Goal: Navigation & Orientation: Find specific page/section

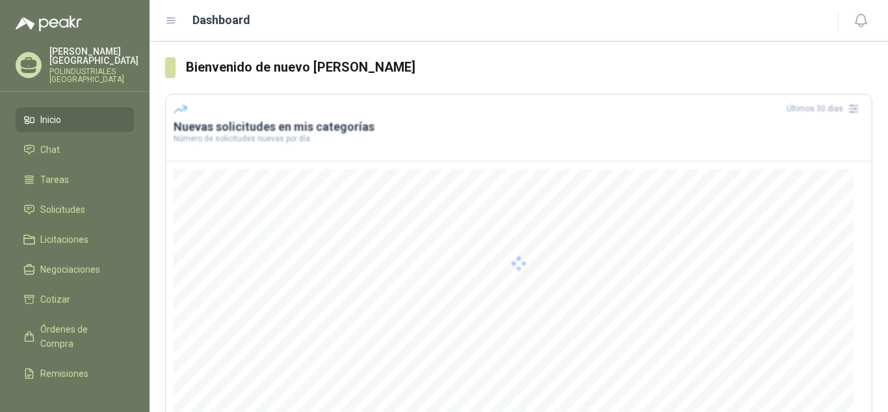
click at [440, 291] on div at bounding box center [518, 263] width 707 height 339
click at [81, 218] on link "Solicitudes" at bounding box center [75, 209] width 118 height 25
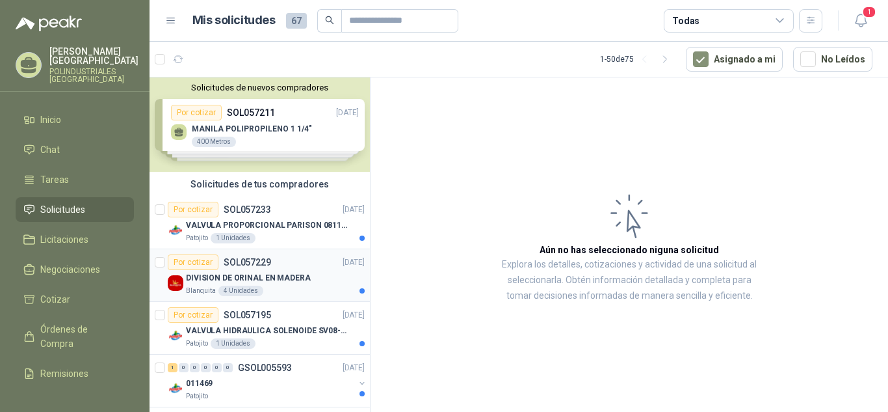
click at [307, 285] on div "DIVISION DE ORINAL EN MADERA" at bounding box center [275, 278] width 179 height 16
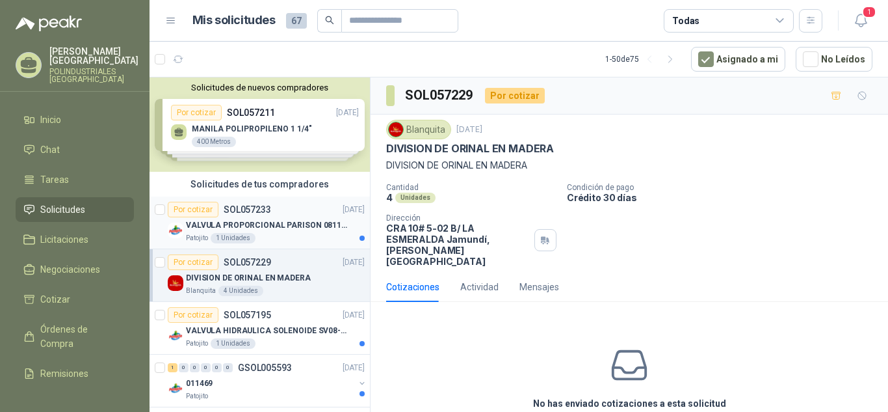
click at [307, 226] on p "VALVULA PROPORCIONAL PARISON 0811404612 / 4WRPEH6C4 REXROTH" at bounding box center [267, 225] width 162 height 12
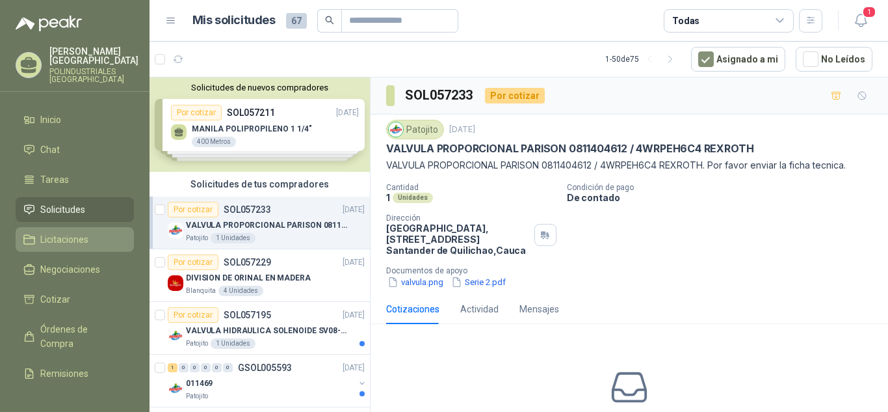
click at [100, 246] on link "Licitaciones" at bounding box center [75, 239] width 118 height 25
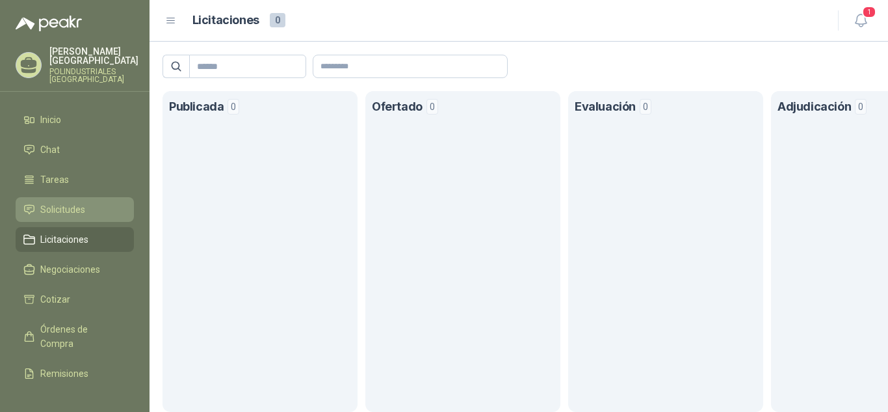
click at [101, 217] on link "Solicitudes" at bounding box center [75, 209] width 118 height 25
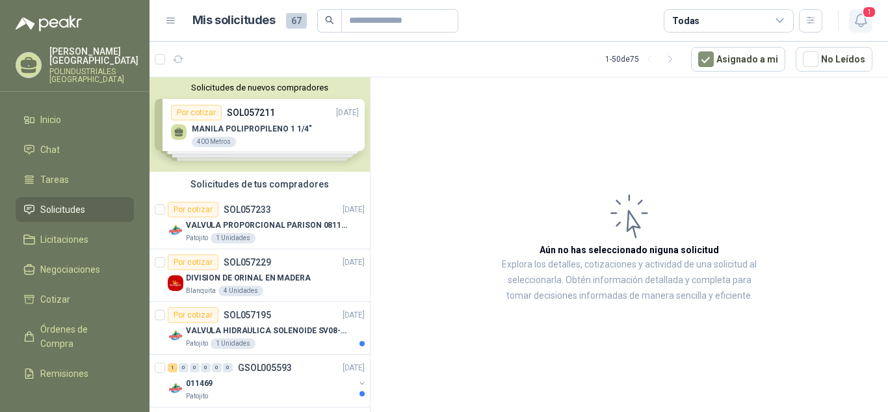
click at [860, 24] on icon "button" at bounding box center [860, 20] width 11 height 12
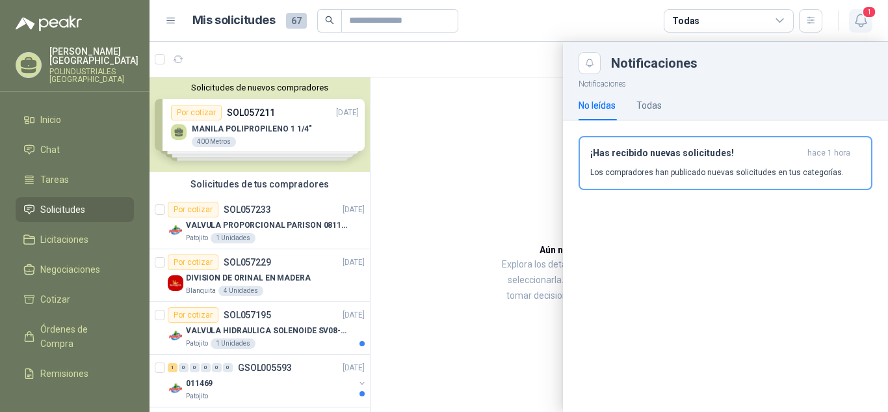
click at [860, 24] on icon "button" at bounding box center [860, 20] width 11 height 12
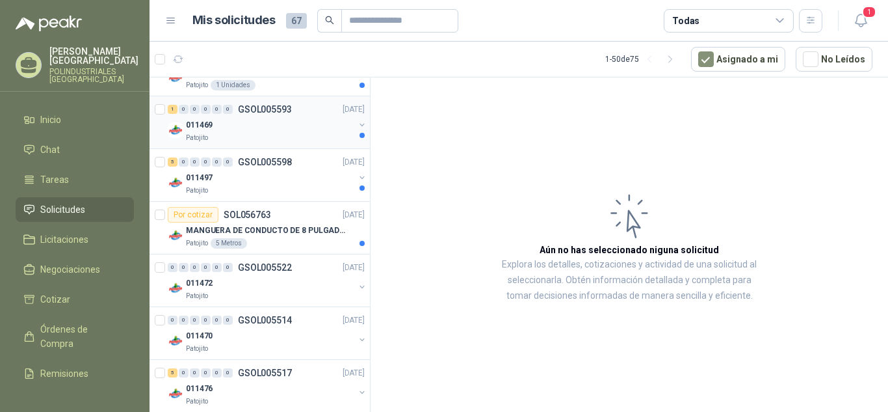
scroll to position [260, 0]
click at [112, 1] on div at bounding box center [75, 15] width 150 height 31
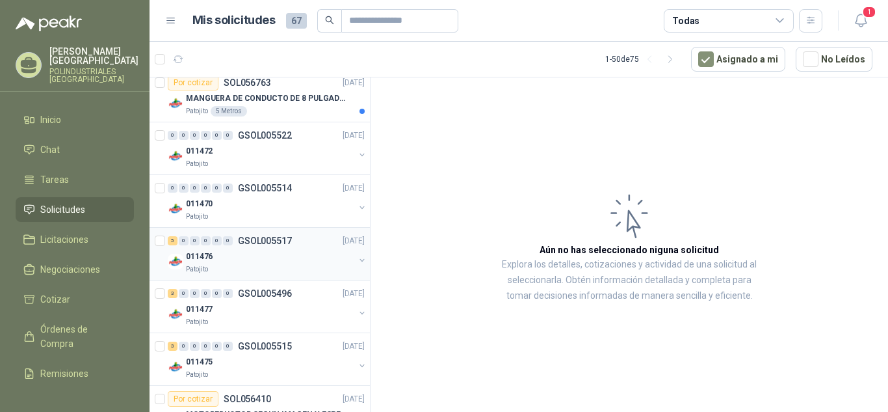
scroll to position [0, 0]
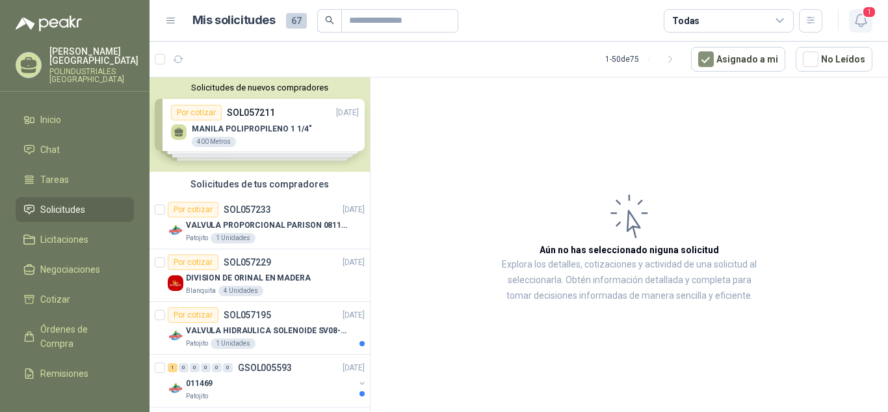
click at [863, 13] on span "1" at bounding box center [869, 12] width 14 height 12
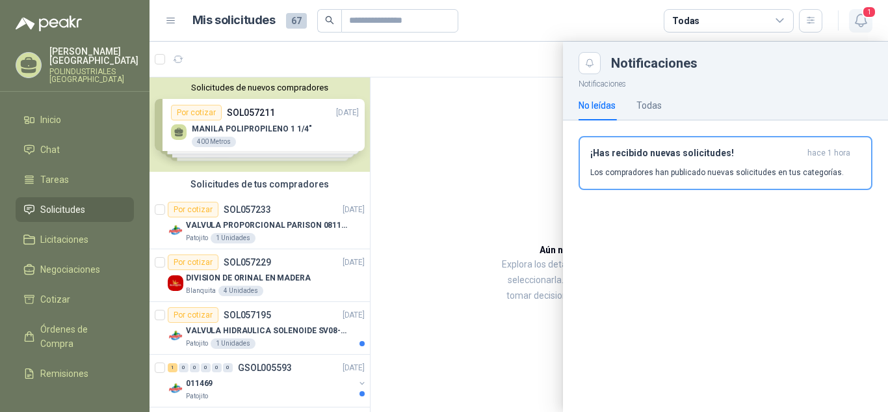
click at [863, 13] on span "1" at bounding box center [869, 12] width 14 height 12
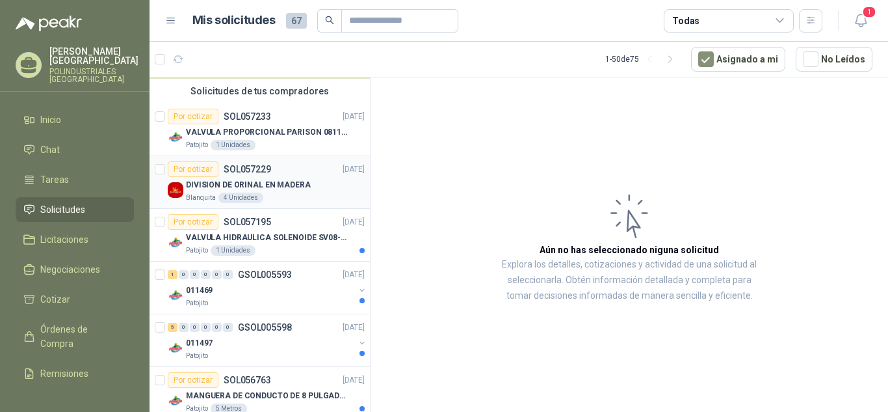
scroll to position [260, 0]
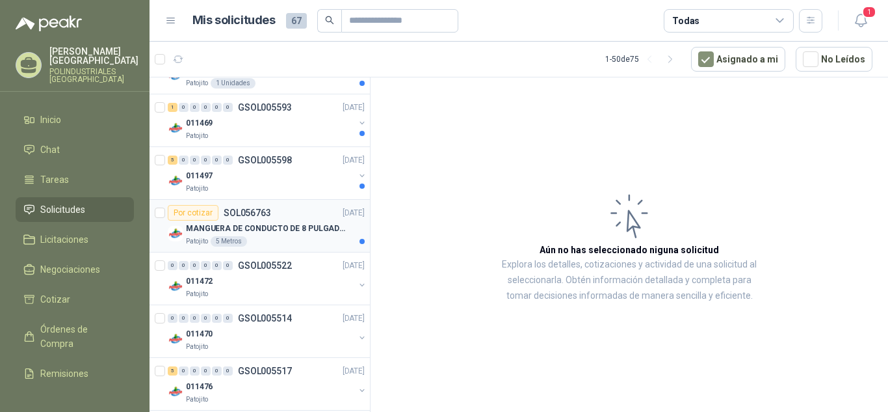
click at [283, 237] on div "Patojito 5 Metros" at bounding box center [275, 241] width 179 height 10
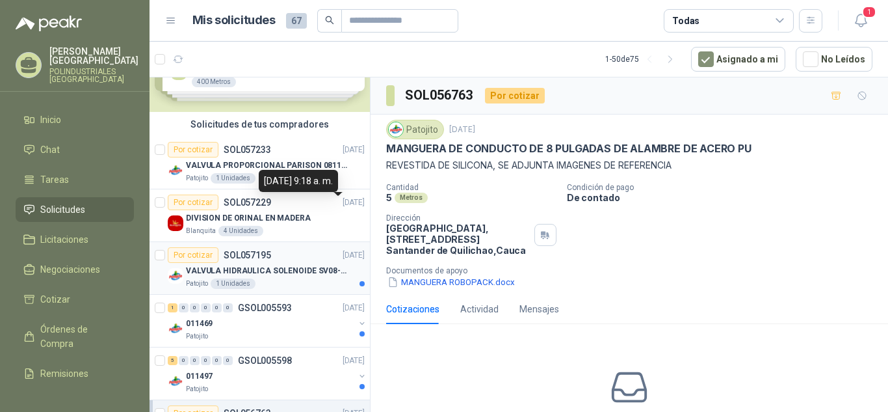
scroll to position [130, 0]
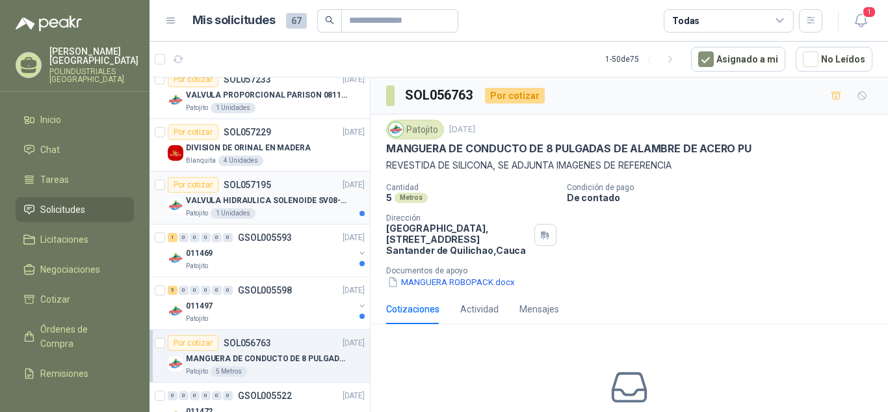
click at [322, 217] on div "Patojito 1 Unidades" at bounding box center [275, 213] width 179 height 10
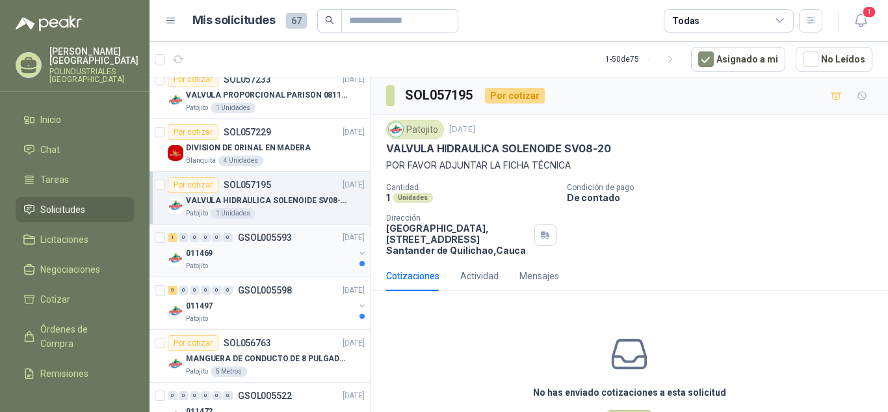
click at [310, 254] on div "011469" at bounding box center [270, 253] width 168 height 16
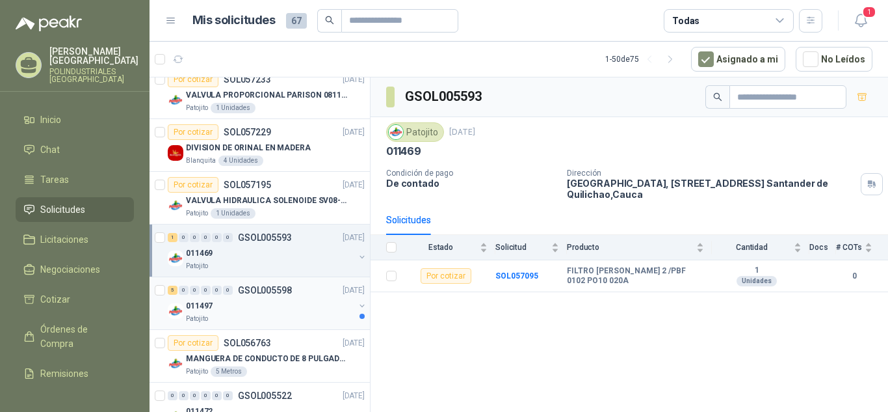
click at [296, 316] on div "Patojito" at bounding box center [270, 318] width 168 height 10
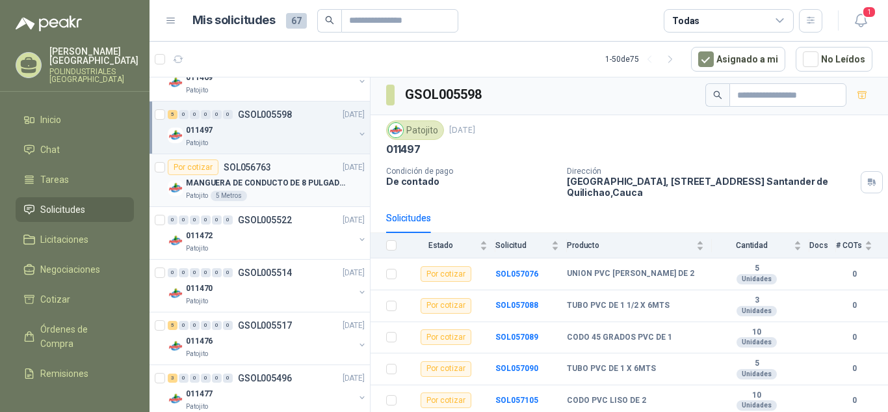
scroll to position [325, 0]
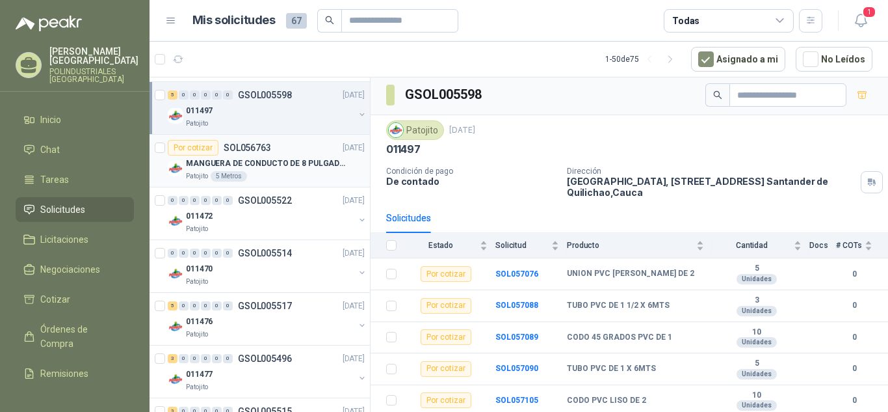
click at [280, 175] on div "Patojito 5 Metros" at bounding box center [275, 176] width 179 height 10
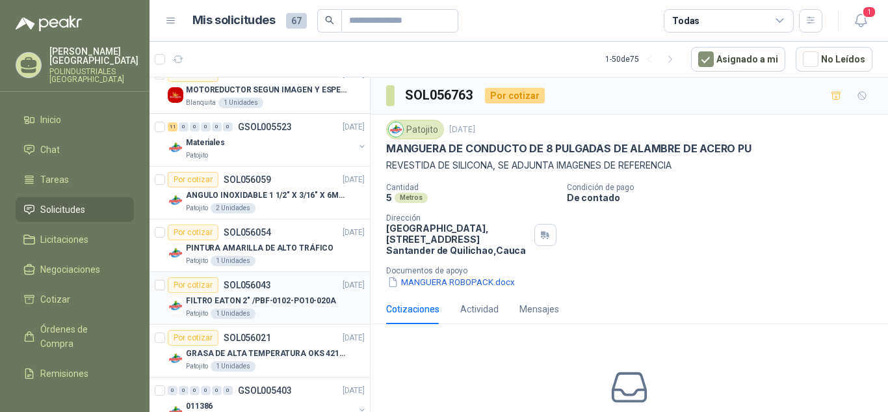
scroll to position [715, 0]
click at [103, 258] on link "Negociaciones" at bounding box center [75, 269] width 118 height 25
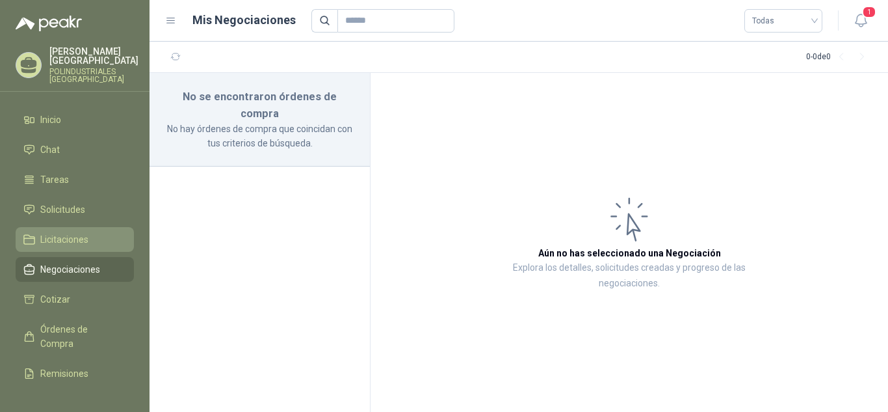
click at [101, 233] on li "Licitaciones" at bounding box center [74, 239] width 103 height 14
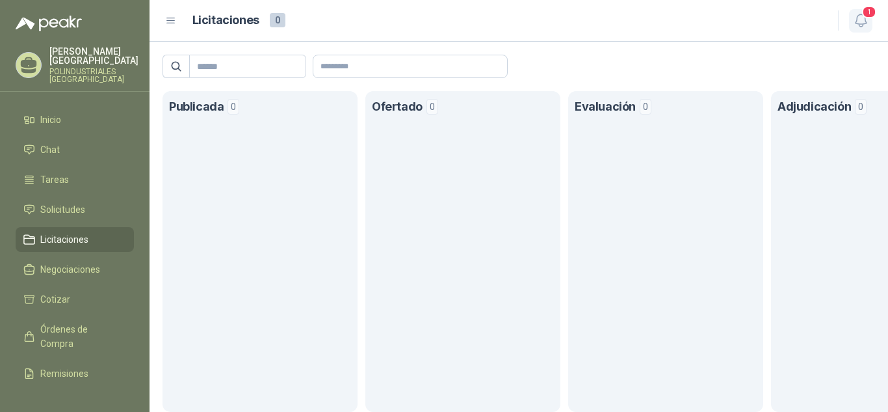
click at [867, 16] on span "1" at bounding box center [869, 12] width 14 height 12
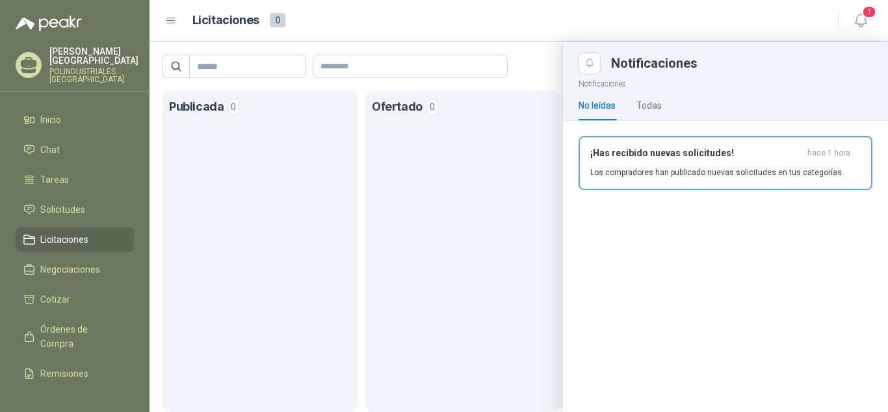
click at [666, 112] on div "No leídas Todas" at bounding box center [726, 105] width 294 height 30
click at [648, 108] on div "Todas" at bounding box center [649, 105] width 25 height 14
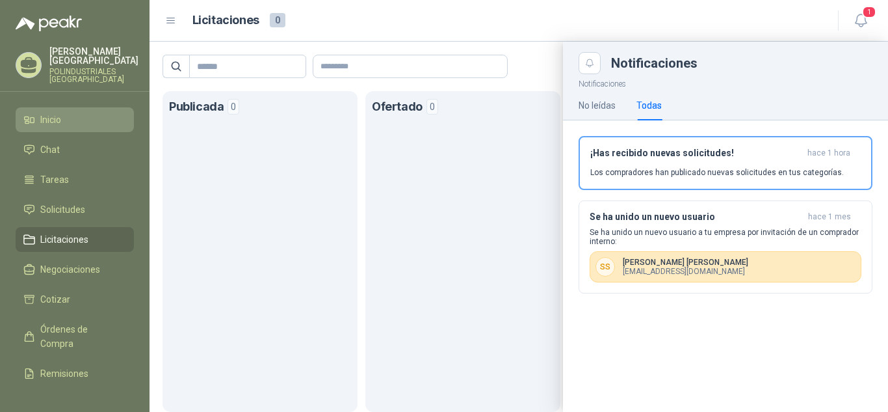
click at [72, 122] on li "Inicio" at bounding box center [74, 119] width 103 height 14
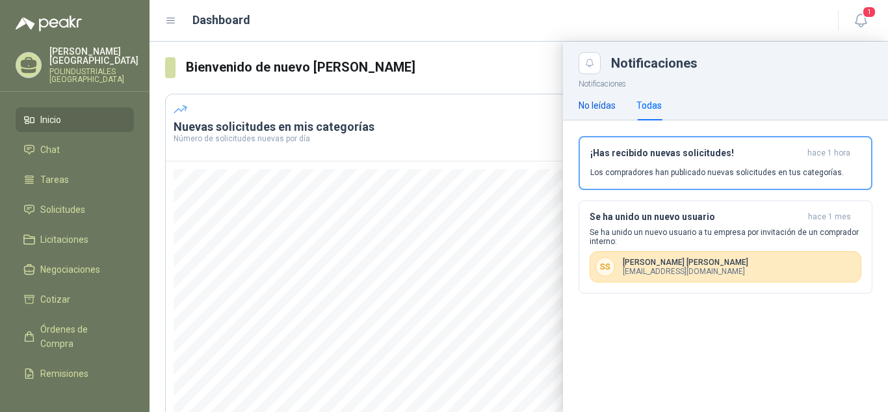
click at [613, 110] on div "No leídas" at bounding box center [597, 105] width 37 height 14
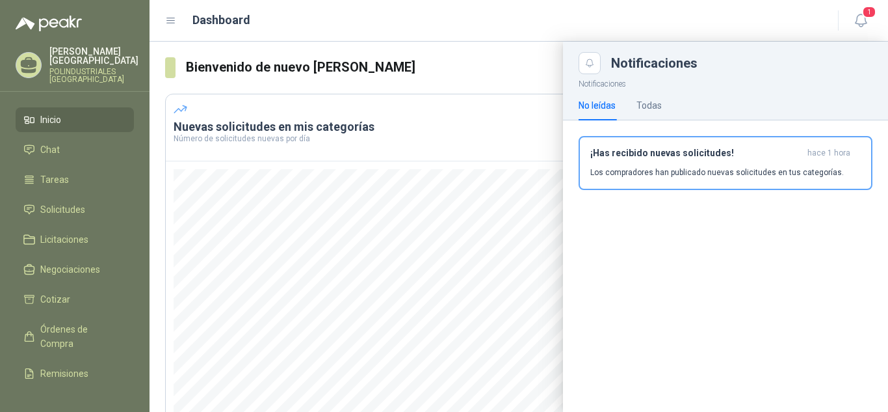
click at [533, 86] on div at bounding box center [519, 227] width 739 height 370
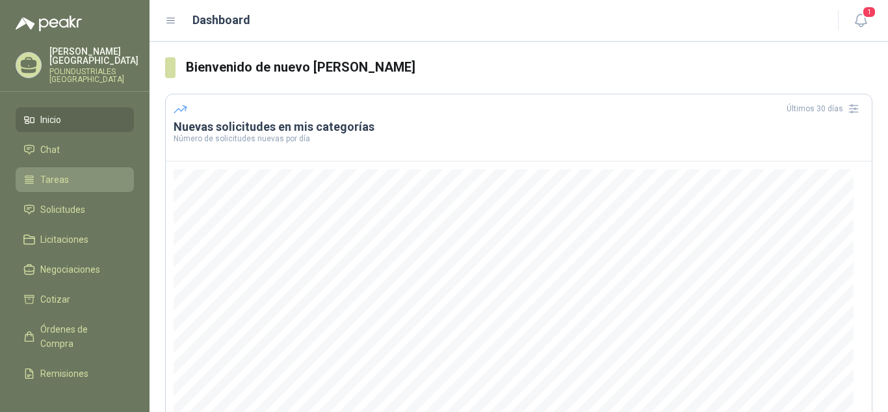
click at [72, 187] on link "Tareas" at bounding box center [75, 179] width 118 height 25
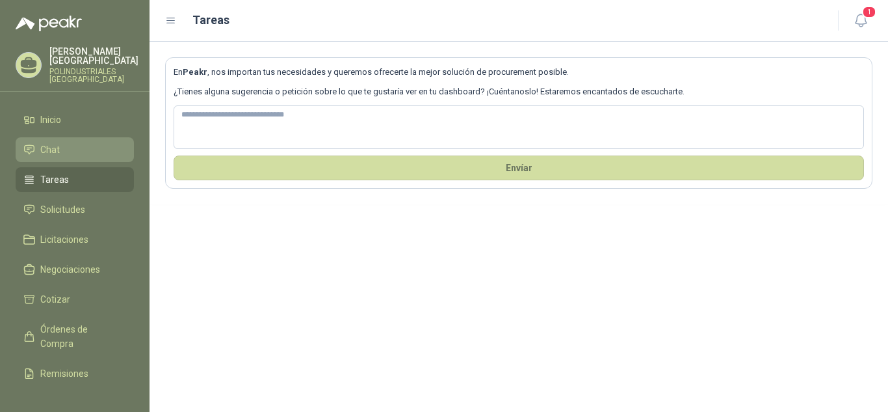
click at [87, 158] on link "Chat" at bounding box center [75, 149] width 118 height 25
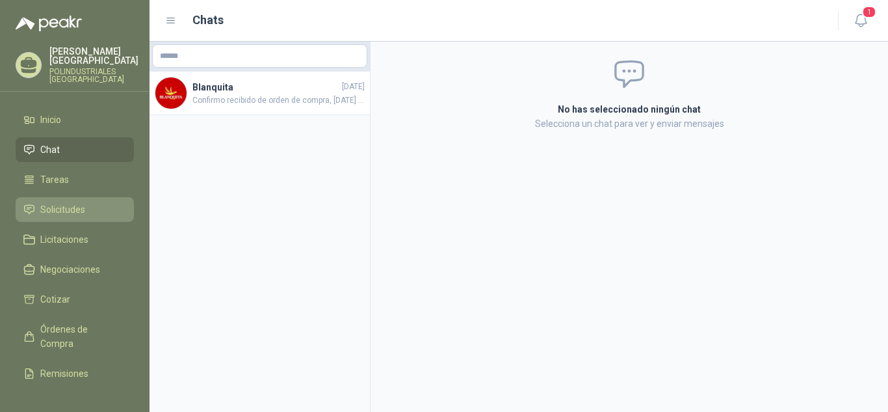
click at [87, 220] on link "Solicitudes" at bounding box center [75, 209] width 118 height 25
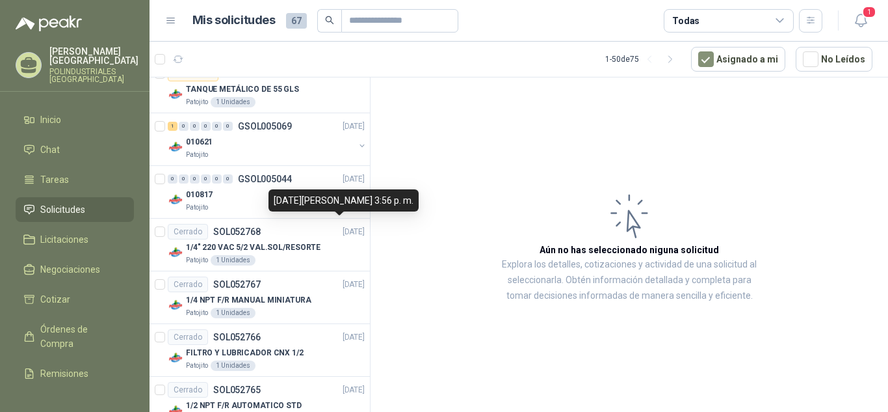
scroll to position [1170, 0]
